Goal: Information Seeking & Learning: Learn about a topic

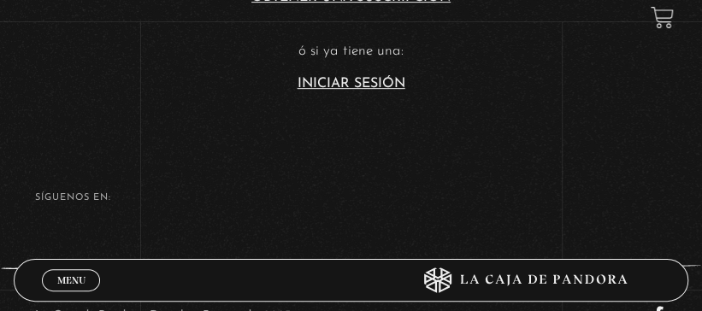
scroll to position [256, 0]
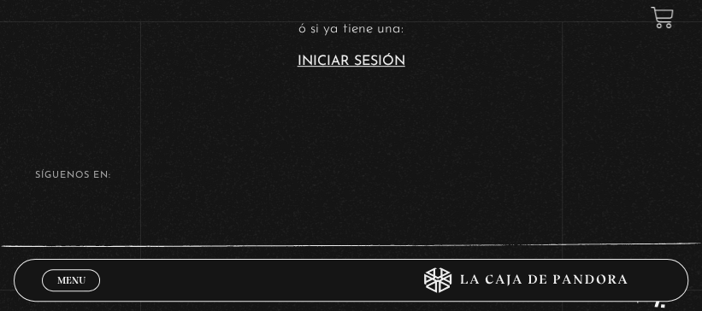
click at [326, 64] on link "Iniciar Sesión" at bounding box center [352, 62] width 108 height 14
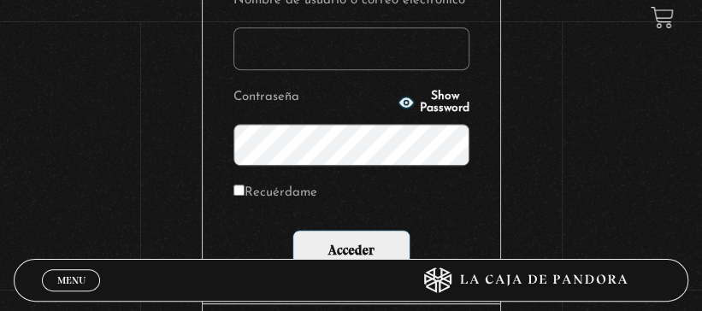
scroll to position [256, 0]
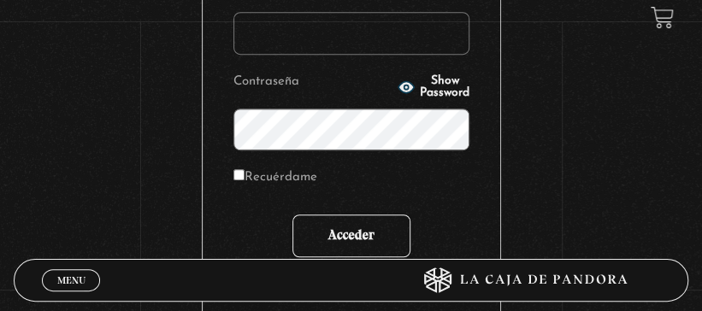
type input "[EMAIL_ADDRESS][DOMAIN_NAME]"
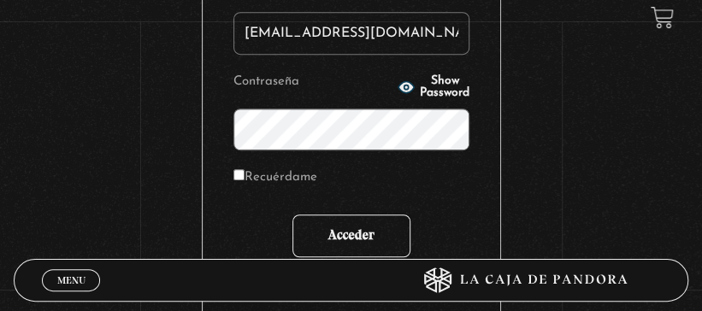
click at [348, 239] on input "Acceder" at bounding box center [351, 236] width 118 height 43
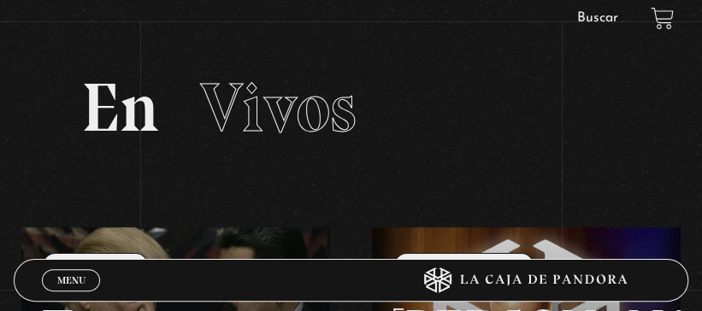
click at [593, 18] on link "Buscar" at bounding box center [597, 18] width 41 height 14
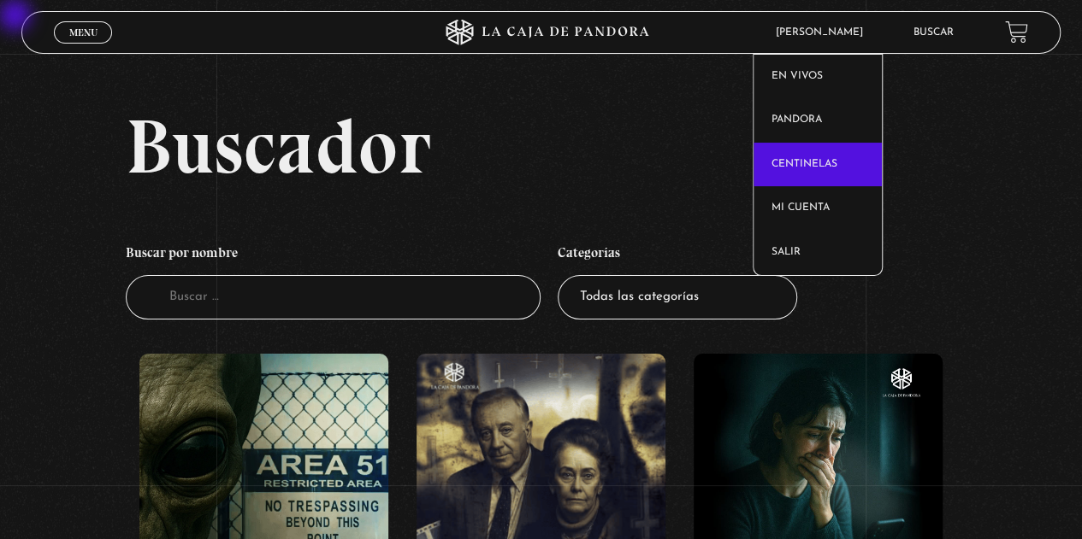
click at [701, 162] on link "Centinelas" at bounding box center [817, 165] width 128 height 44
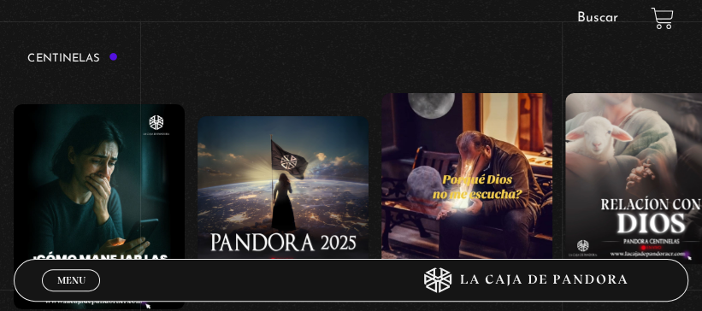
drag, startPoint x: 486, startPoint y: 139, endPoint x: 578, endPoint y: 116, distance: 95.0
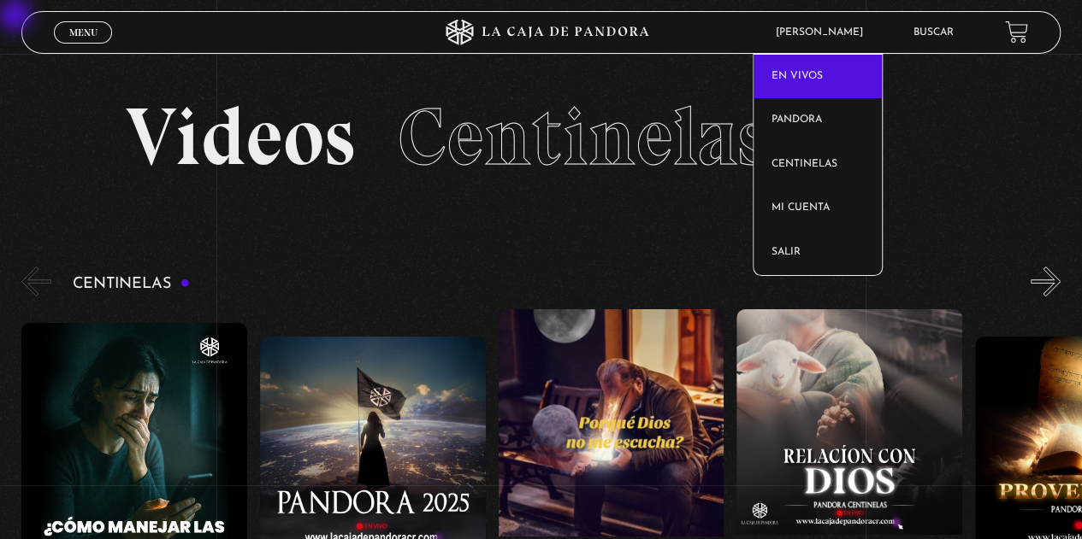
click at [701, 68] on link "En vivos" at bounding box center [817, 77] width 128 height 44
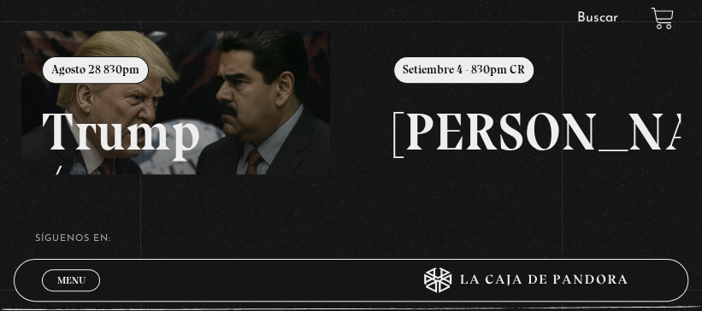
scroll to position [171, 0]
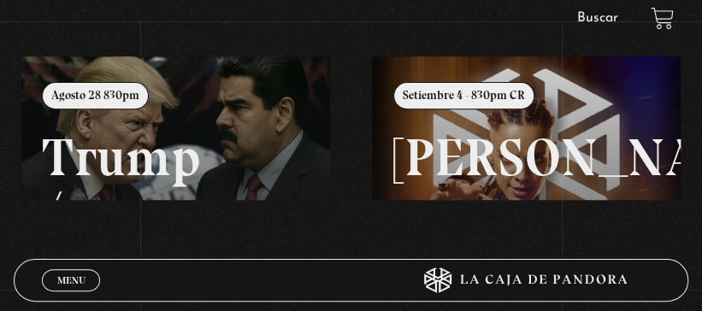
click at [168, 133] on link at bounding box center [372, 211] width 702 height 311
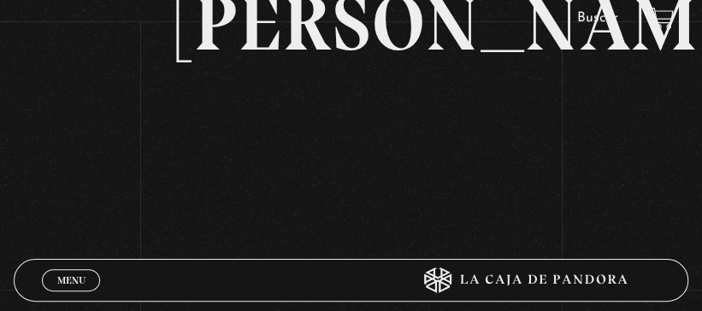
scroll to position [256, 0]
